Goal: Task Accomplishment & Management: Complete application form

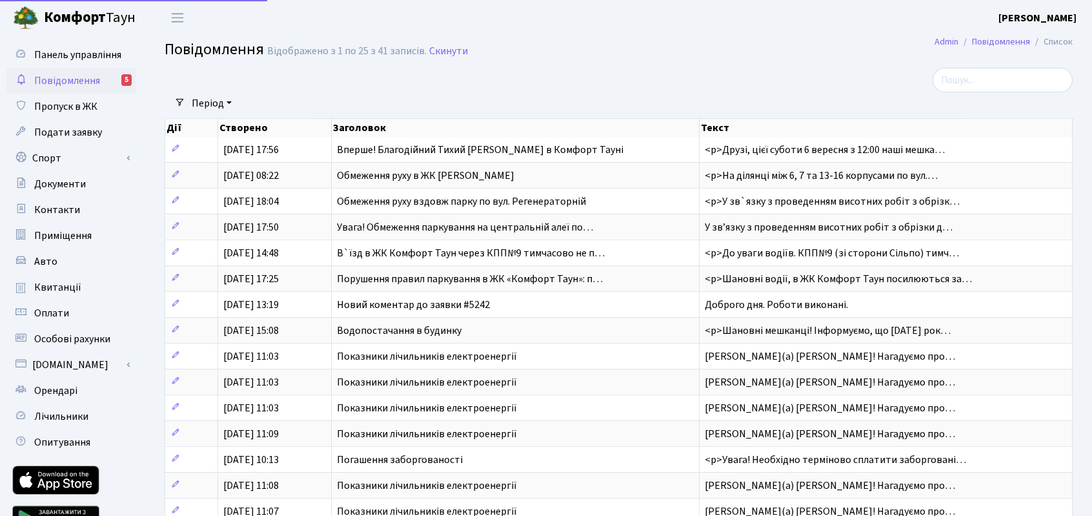
select select "25"
click at [88, 114] on span "Пропуск в ЖК" at bounding box center [65, 106] width 63 height 14
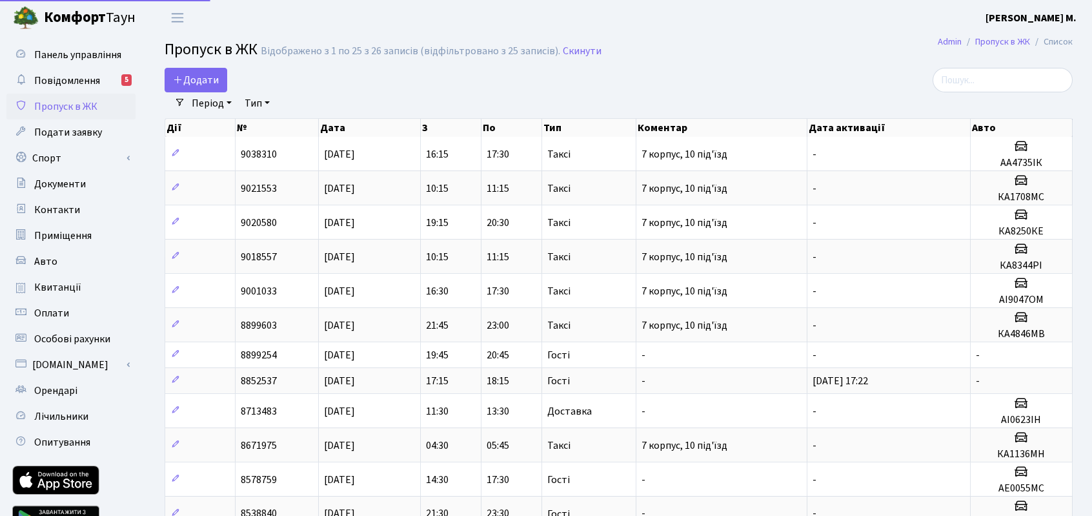
select select "25"
click at [216, 82] on span "Додати" at bounding box center [196, 80] width 46 height 14
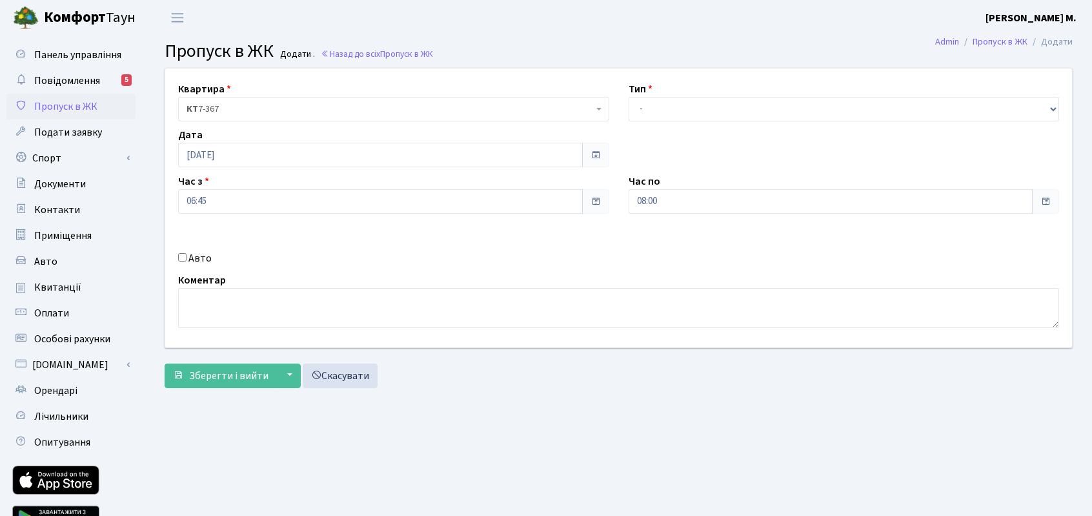
click at [651, 96] on label "Тип" at bounding box center [641, 88] width 24 height 15
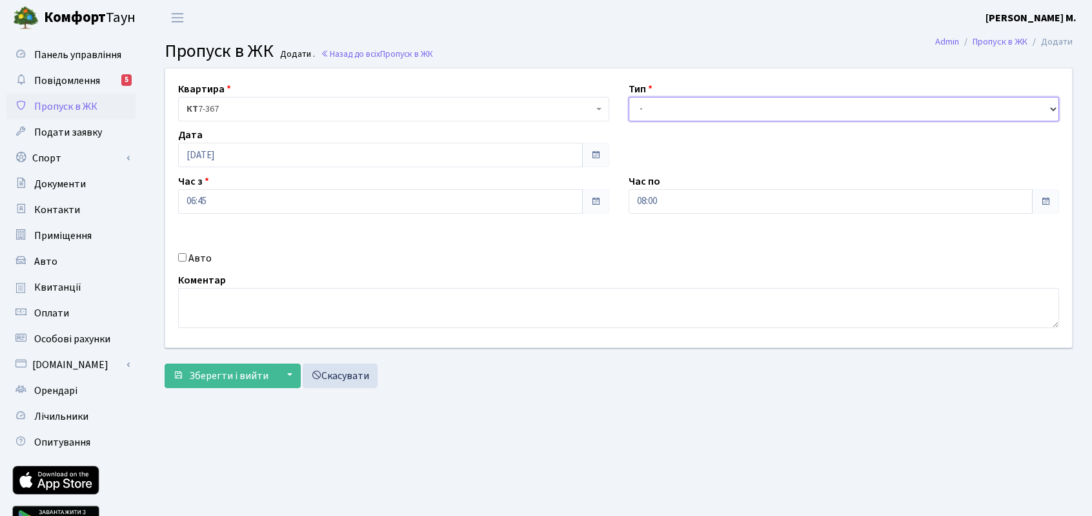
click at [655, 108] on select "- Доставка Таксі Гості Сервіс" at bounding box center [844, 109] width 431 height 25
select select "2"
click at [629, 97] on select "- Доставка Таксі Гості Сервіс" at bounding box center [844, 109] width 431 height 25
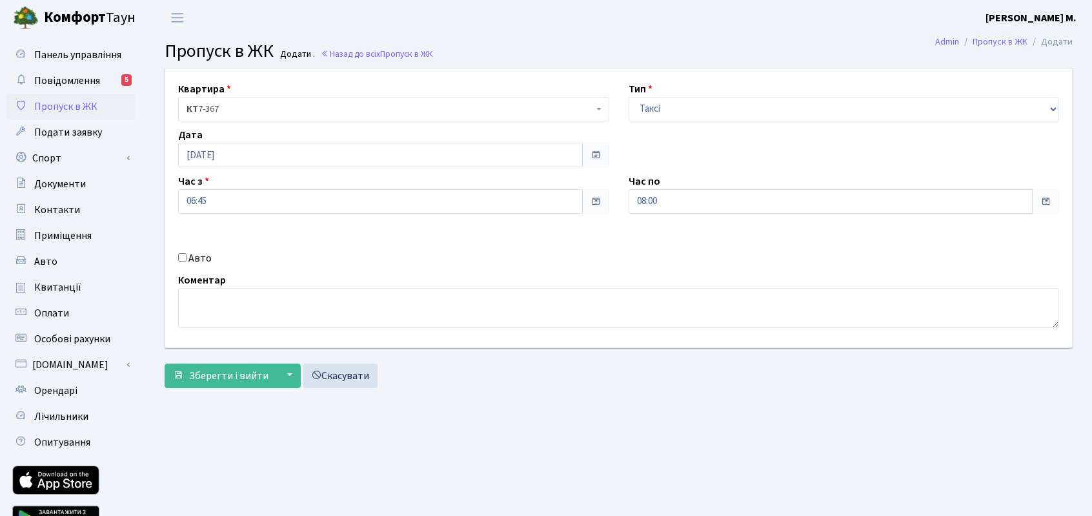
click at [196, 261] on label "Авто" at bounding box center [199, 257] width 23 height 15
click at [187, 261] on input "Авто" at bounding box center [182, 257] width 8 height 8
checkbox input "true"
click at [676, 247] on input "text" at bounding box center [844, 247] width 431 height 25
type input "F"
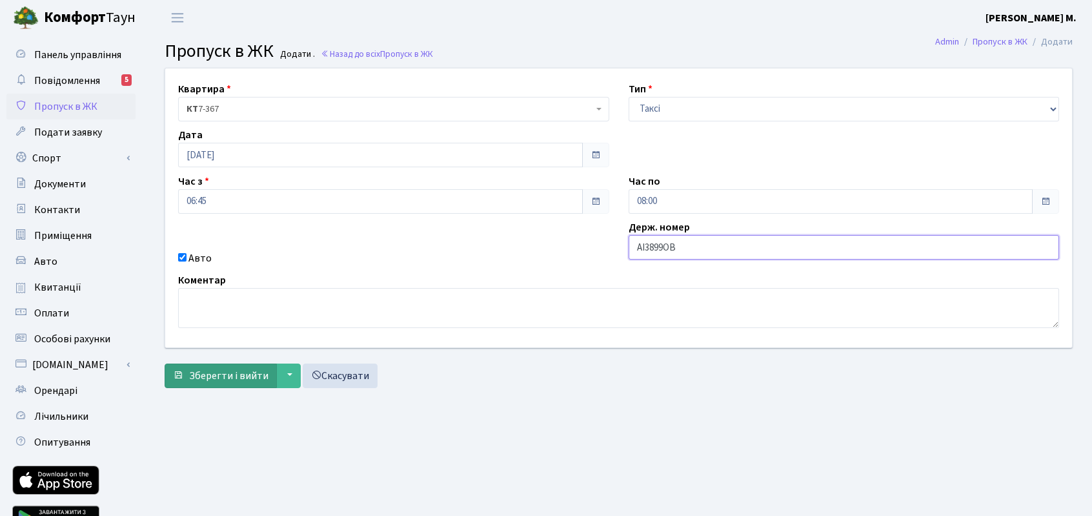
type input "АІ3899ОВ"
click at [221, 379] on span "Зберегти і вийти" at bounding box center [228, 376] width 79 height 14
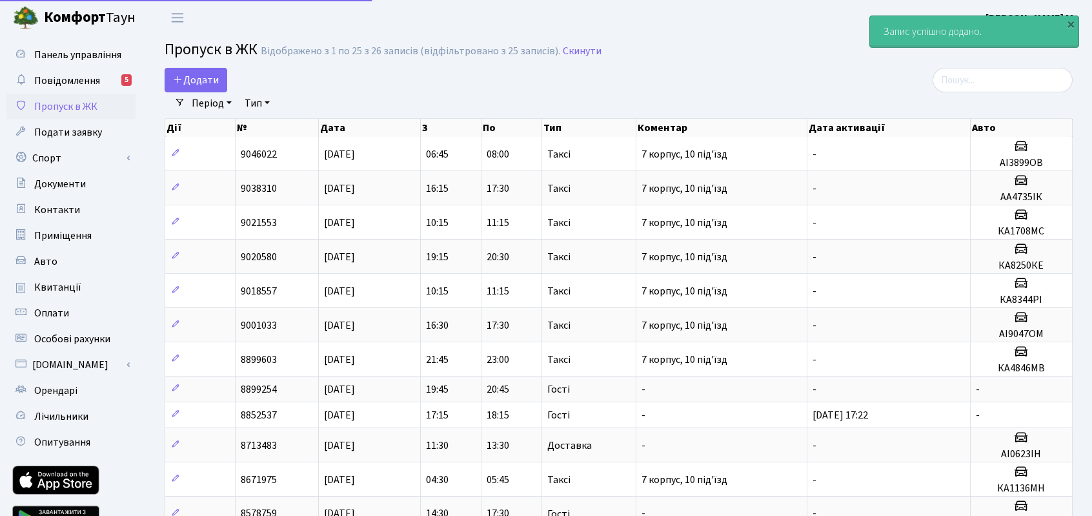
select select "25"
